Goal: Task Accomplishment & Management: Use online tool/utility

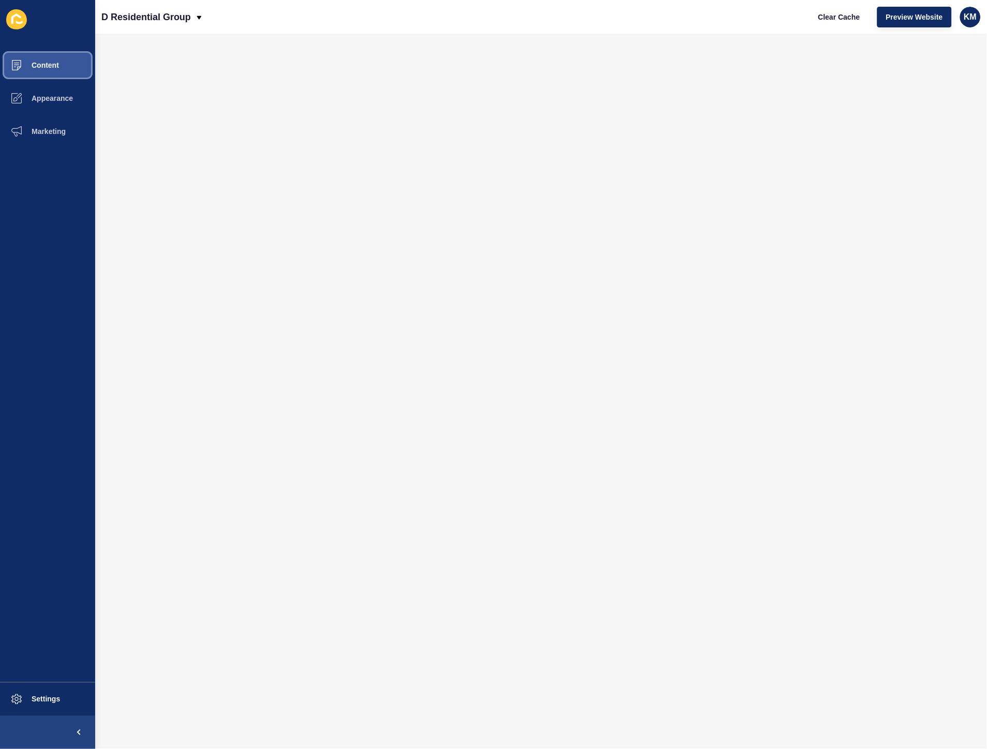
click at [48, 61] on span "Content" at bounding box center [28, 65] width 61 height 8
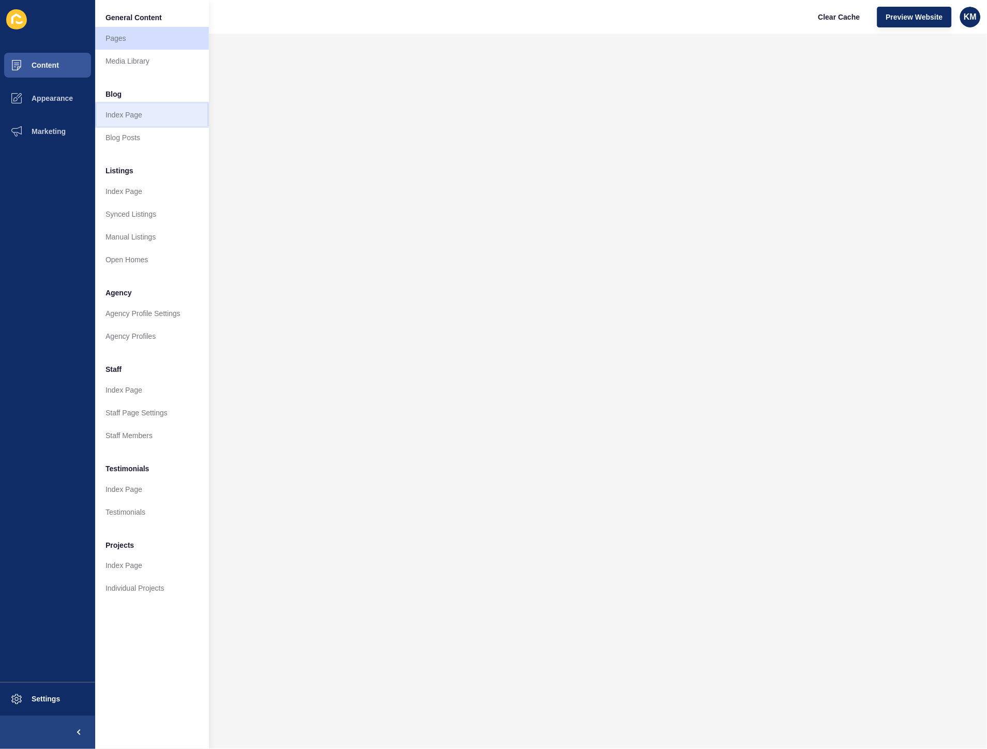
click at [125, 112] on link "Index Page" at bounding box center [152, 114] width 114 height 23
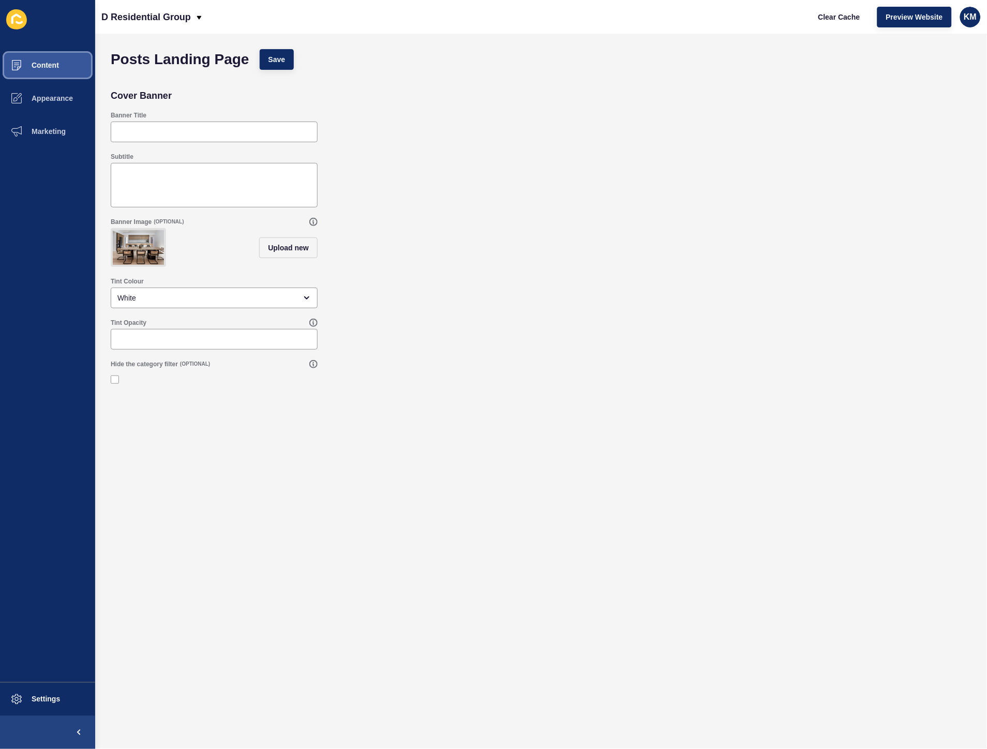
click at [21, 69] on icon at bounding box center [16, 65] width 10 height 10
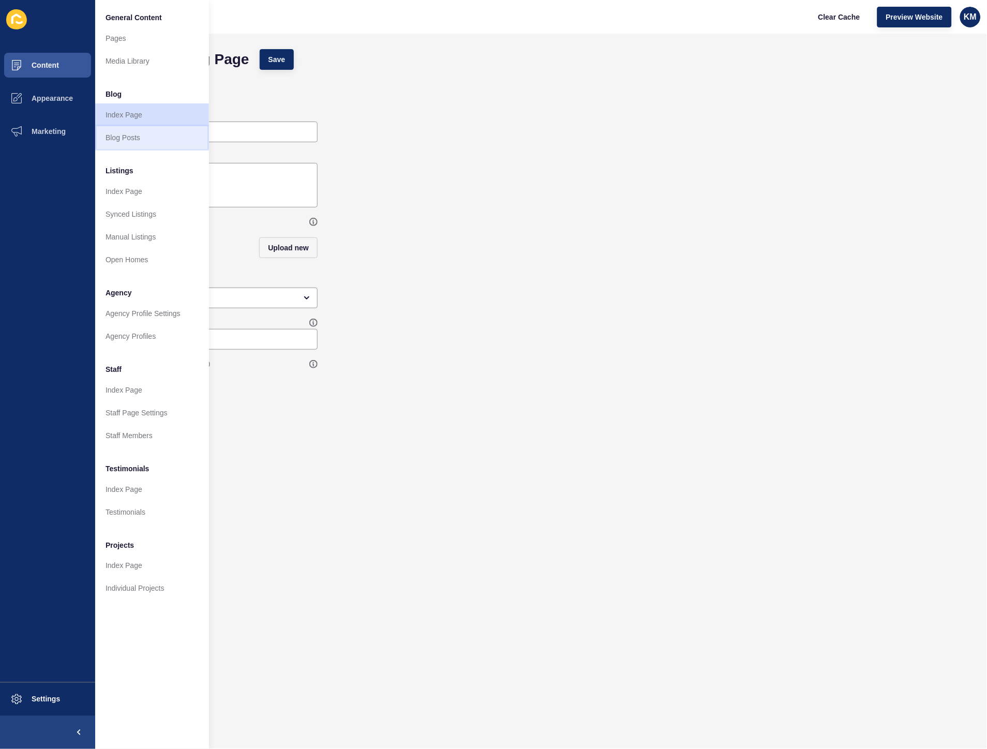
click at [146, 131] on link "Blog Posts" at bounding box center [152, 137] width 114 height 23
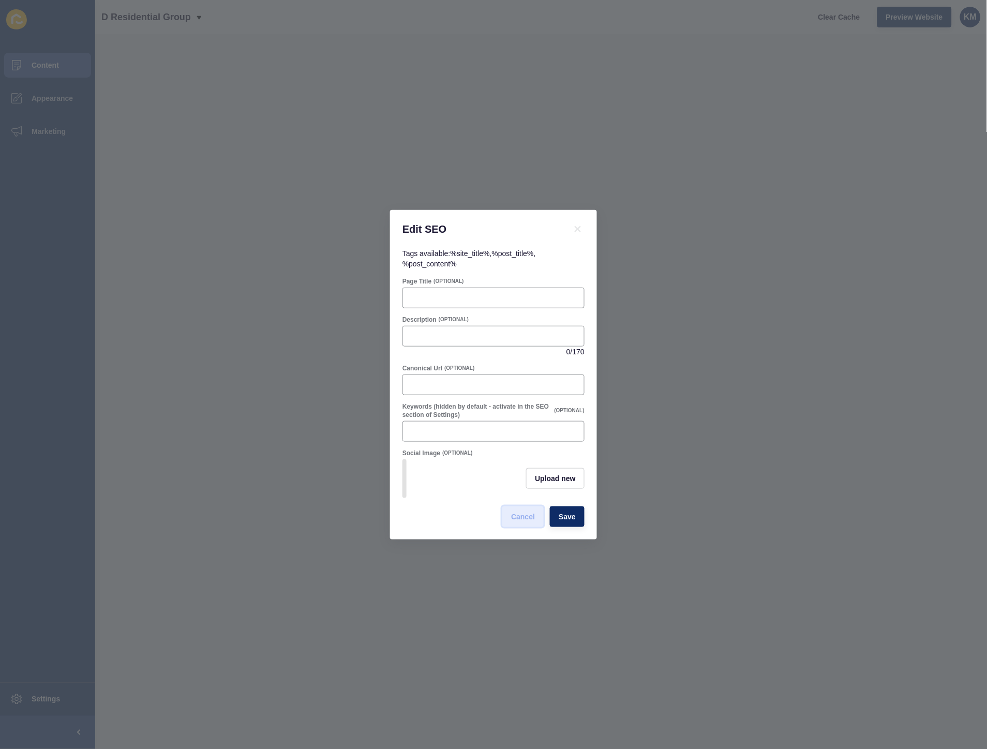
click at [518, 521] on span "Cancel" at bounding box center [523, 516] width 24 height 10
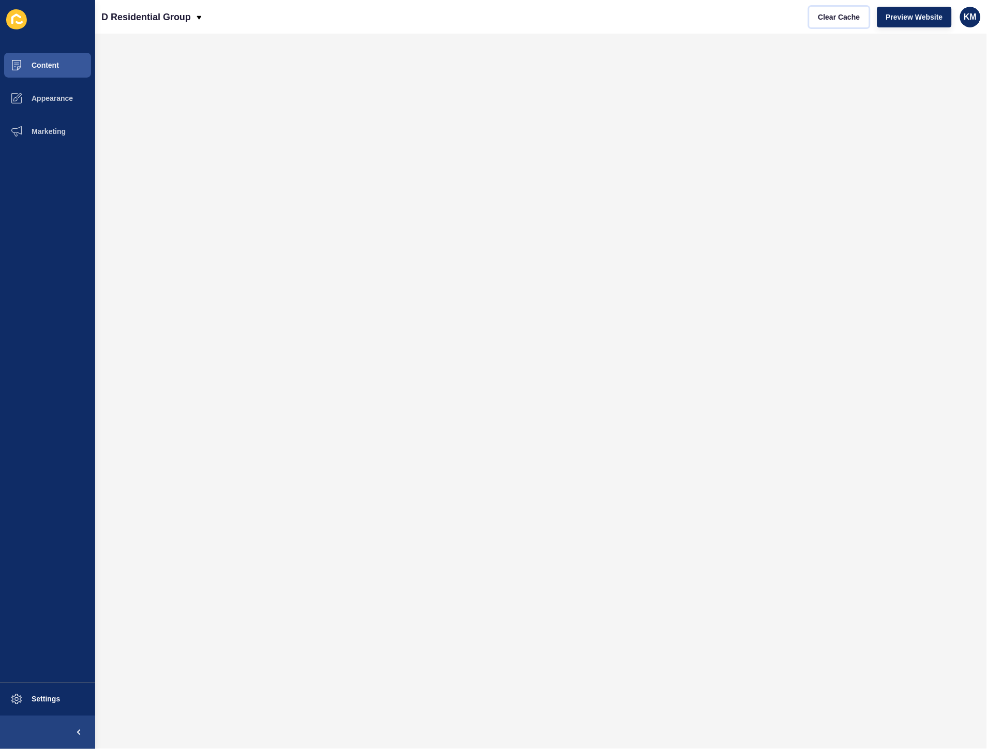
click at [821, 17] on span "Clear Cache" at bounding box center [839, 17] width 42 height 10
drag, startPoint x: 846, startPoint y: 18, endPoint x: 824, endPoint y: 17, distance: 22.8
click at [846, 18] on span "Clear Cache" at bounding box center [839, 17] width 42 height 10
click at [820, 20] on span "Clear Cache" at bounding box center [839, 17] width 42 height 10
click at [855, 19] on span "Clear Cache" at bounding box center [839, 17] width 42 height 10
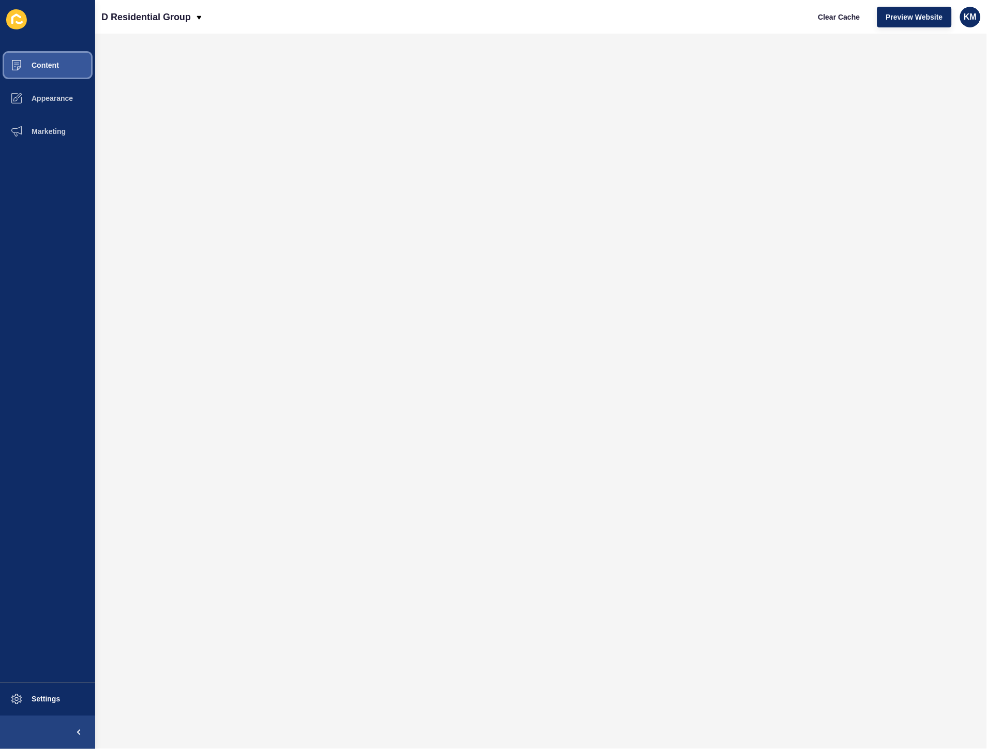
click at [61, 57] on button "Content" at bounding box center [47, 65] width 95 height 33
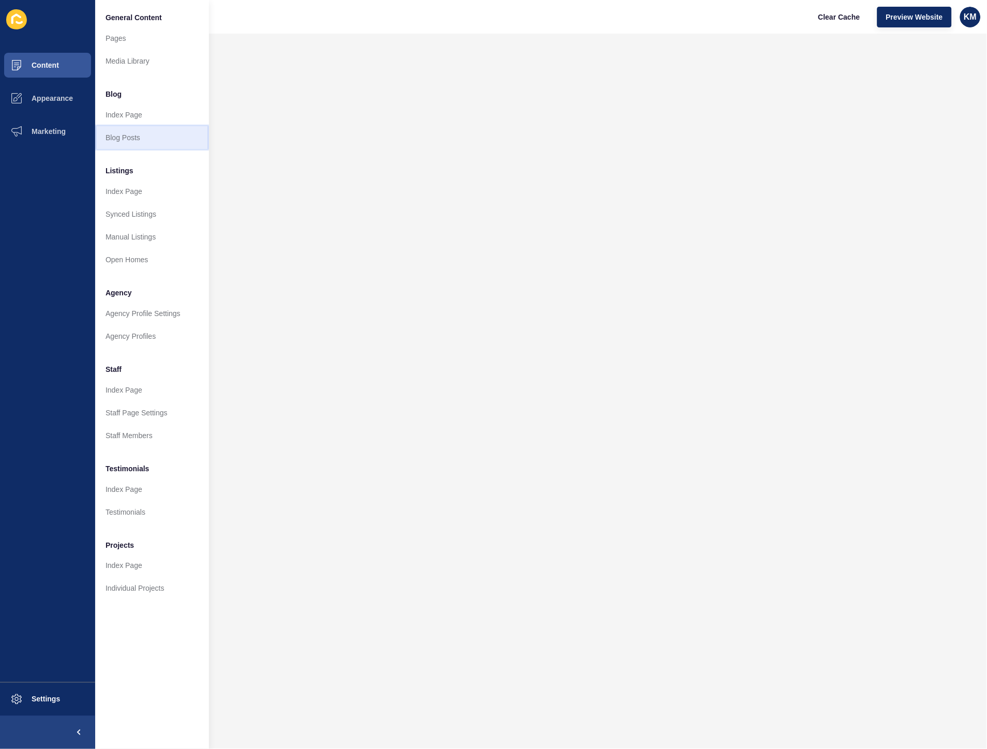
click at [137, 137] on link "Blog Posts" at bounding box center [152, 137] width 114 height 23
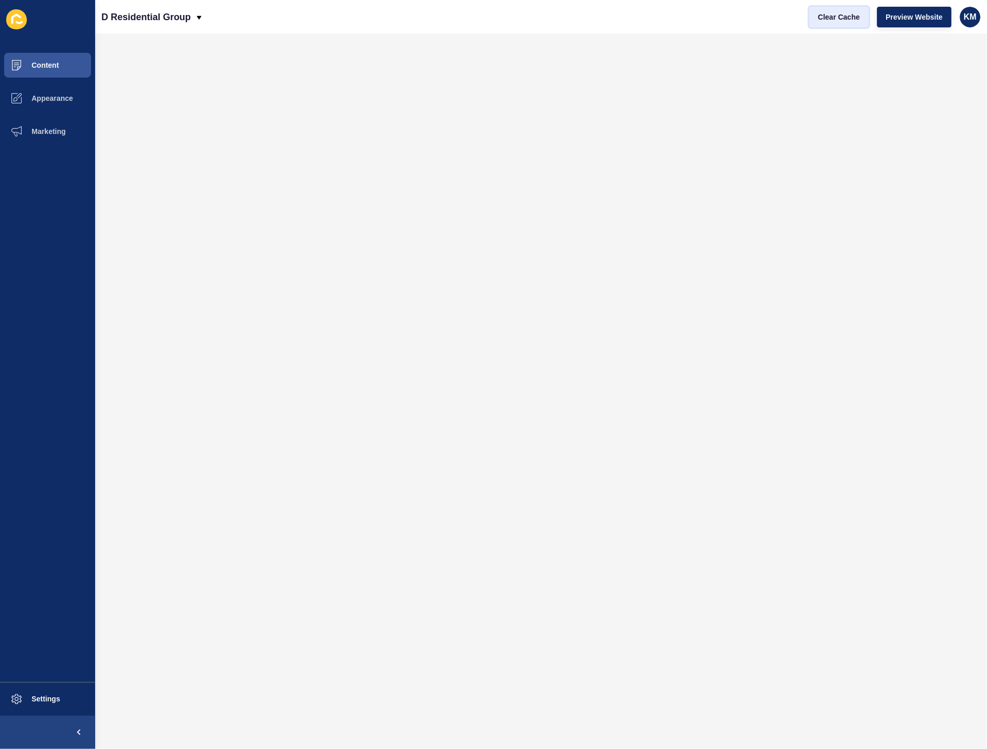
click at [834, 23] on button "Clear Cache" at bounding box center [838, 17] width 59 height 21
